Goal: Browse casually

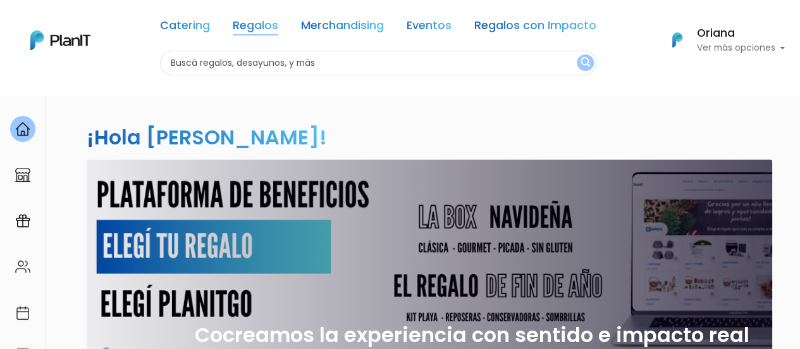
click at [256, 27] on link "Regalos" at bounding box center [256, 27] width 46 height 15
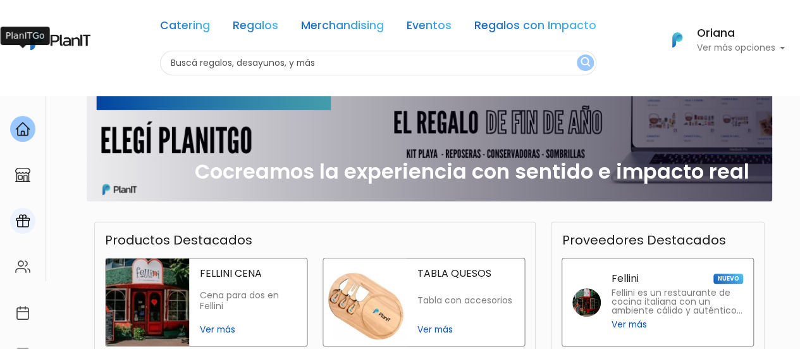
scroll to position [253, 0]
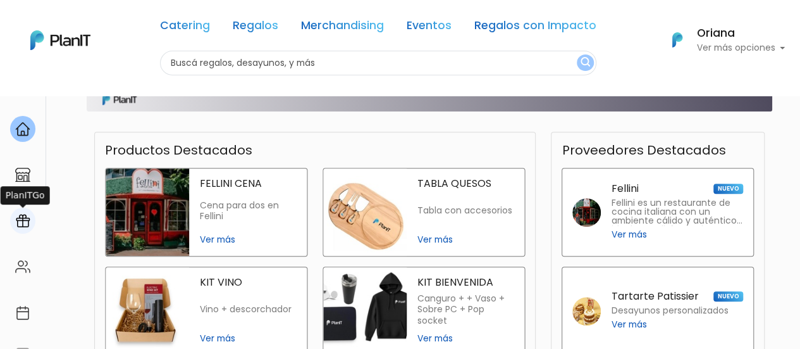
click at [19, 216] on img at bounding box center [22, 220] width 15 height 15
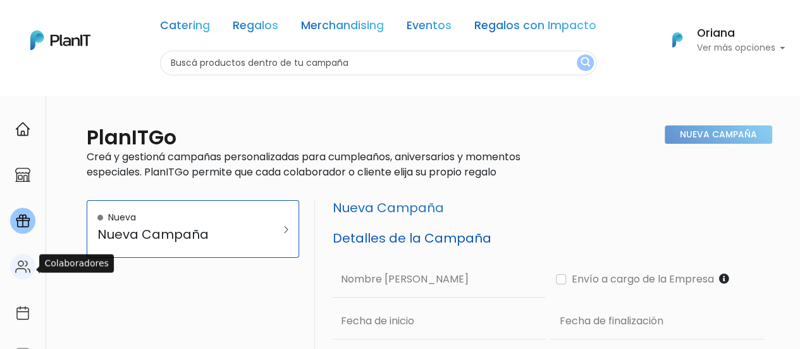
click at [28, 270] on img at bounding box center [22, 266] width 15 height 15
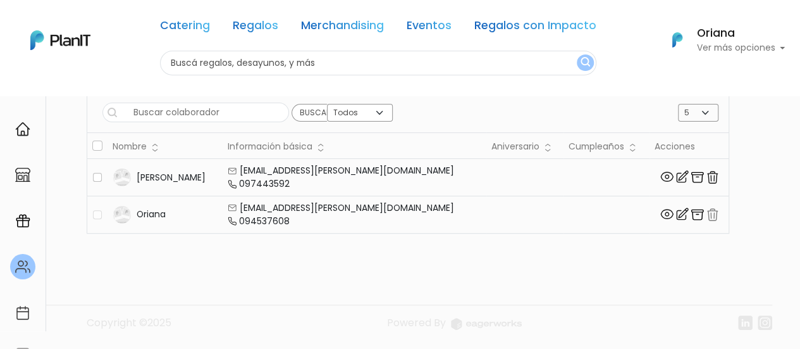
scroll to position [137, 0]
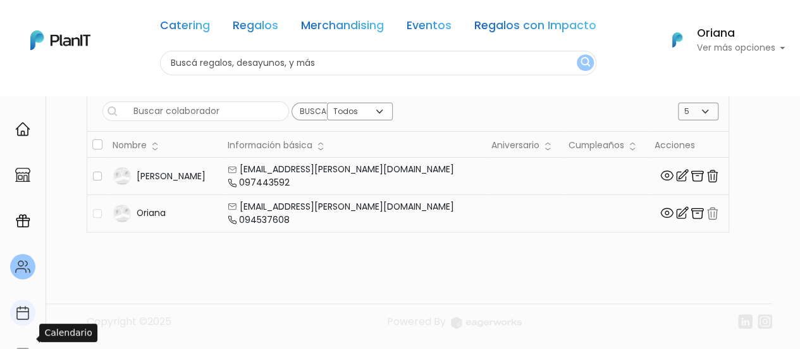
click at [21, 312] on img at bounding box center [22, 312] width 15 height 15
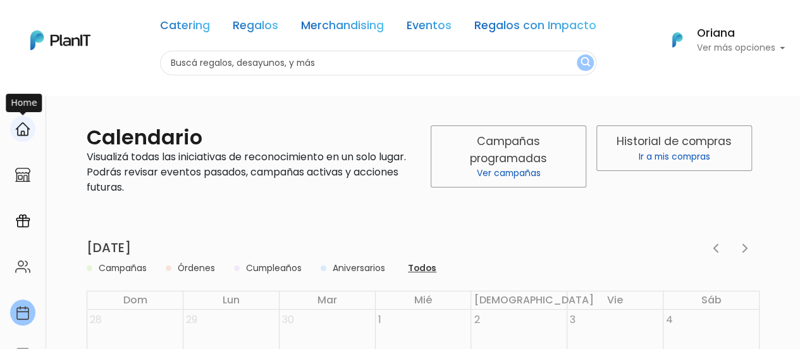
click at [23, 132] on img at bounding box center [22, 128] width 15 height 15
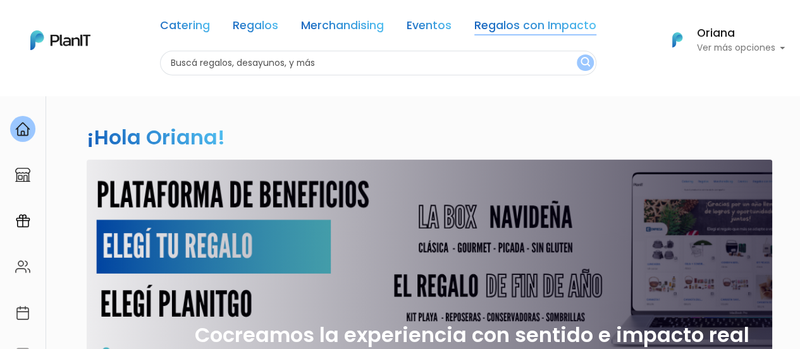
click at [564, 30] on link "Regalos con Impacto" at bounding box center [536, 27] width 122 height 15
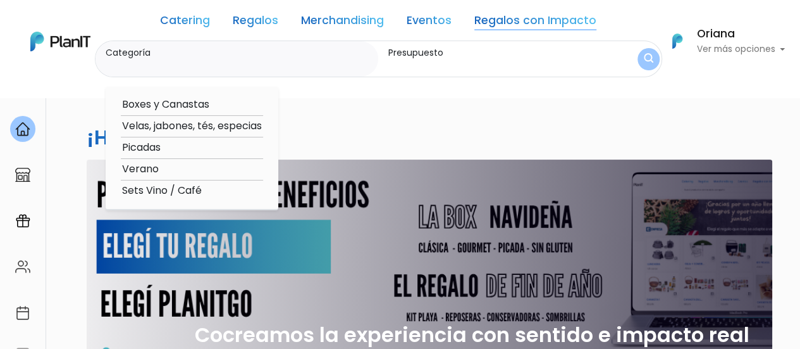
click at [263, 15] on link "Regalos" at bounding box center [256, 22] width 46 height 15
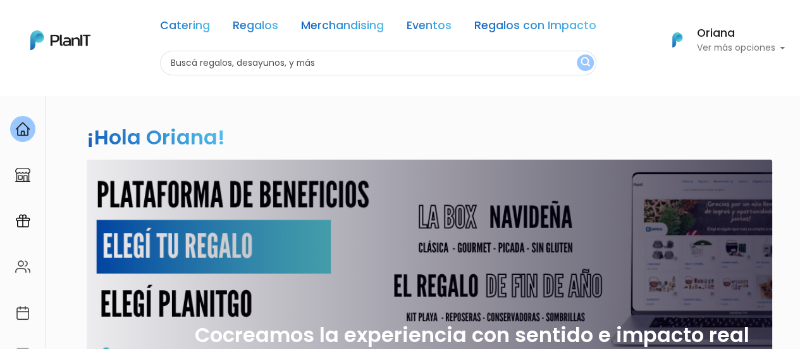
click at [756, 59] on div "Catering Regalos Merchandising Eventos Regalos con Impacto Catering Regalos Mer…" at bounding box center [400, 40] width 800 height 70
click at [721, 50] on p "Ver más opciones" at bounding box center [741, 48] width 89 height 9
